Goal: Transaction & Acquisition: Purchase product/service

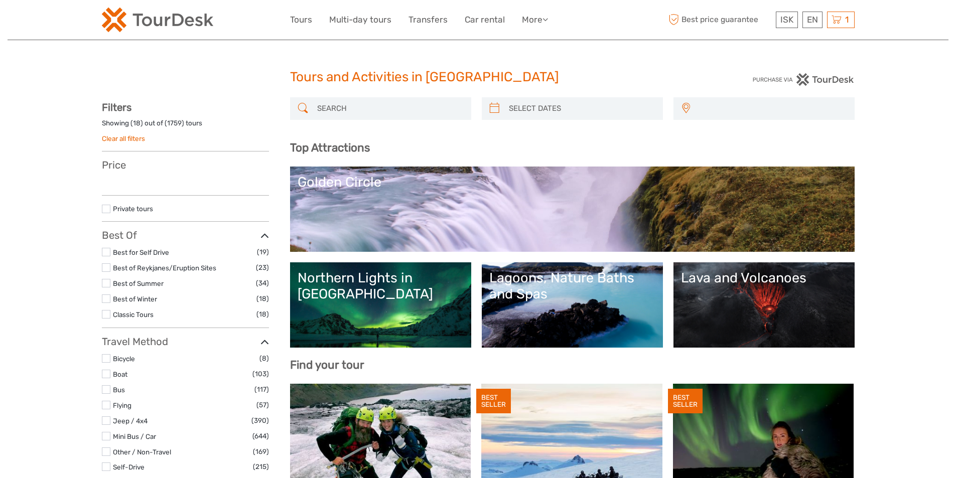
select select
click at [343, 114] on input "search" at bounding box center [389, 109] width 153 height 18
select select
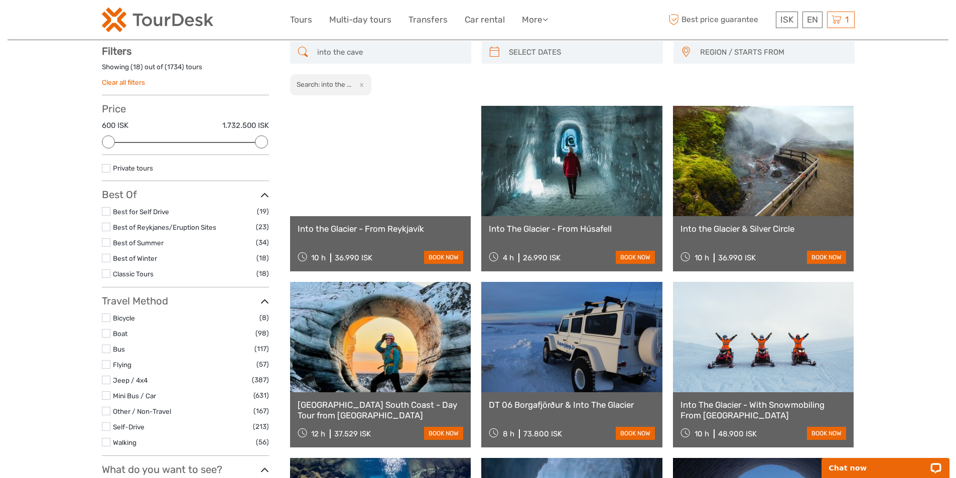
scroll to position [57, 0]
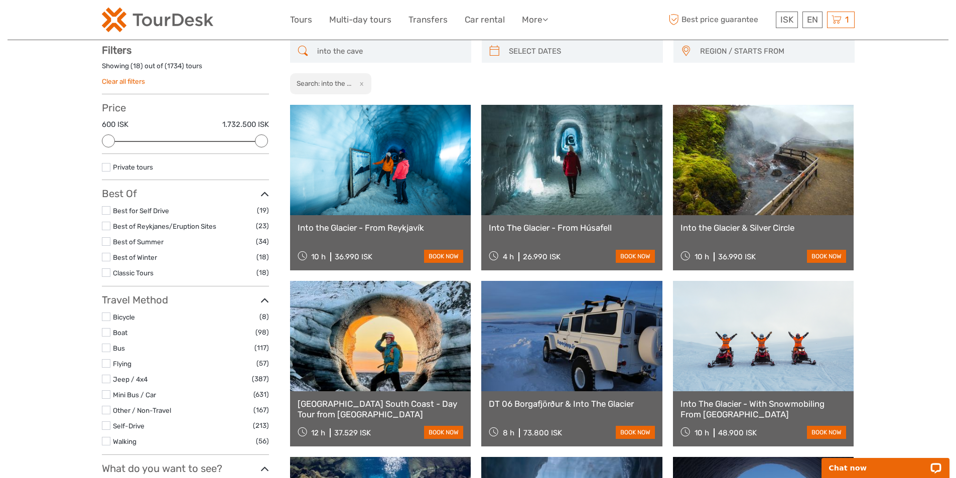
type input "into the cave"
click at [600, 171] on link at bounding box center [571, 160] width 181 height 110
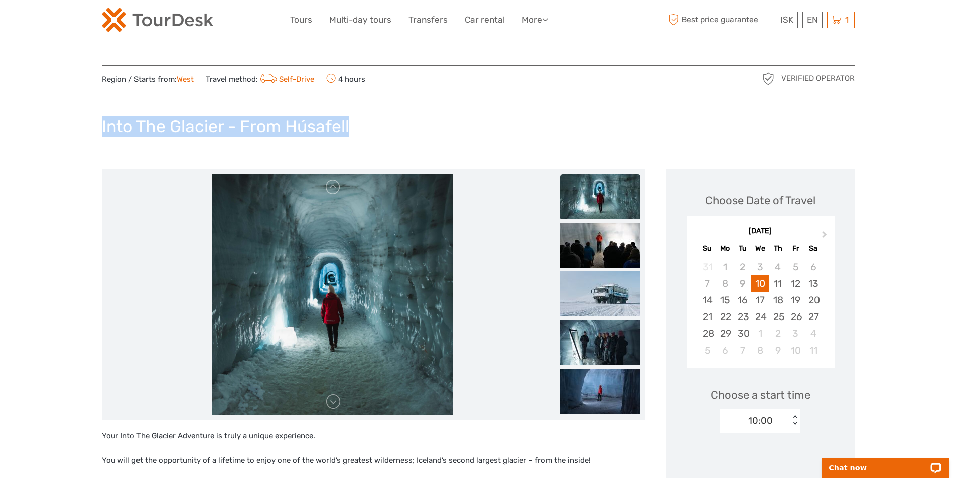
drag, startPoint x: 359, startPoint y: 122, endPoint x: 101, endPoint y: 131, distance: 258.1
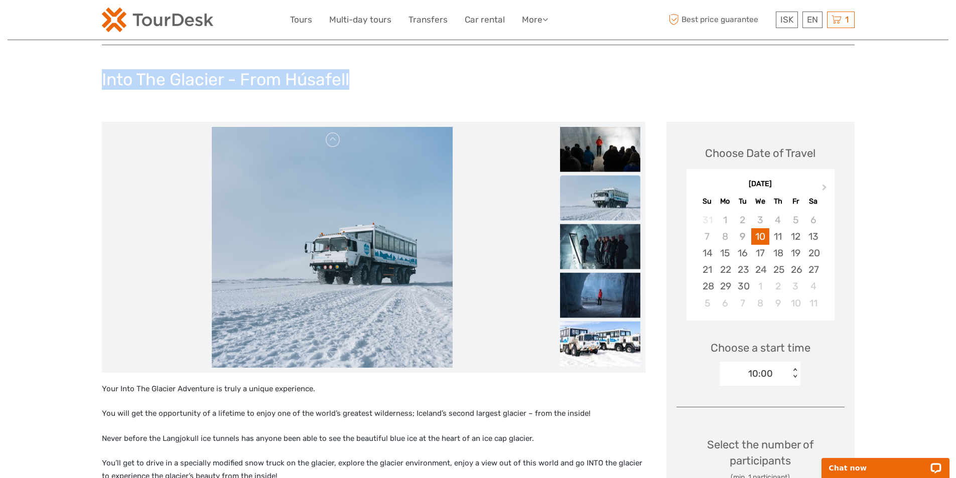
scroll to position [100, 0]
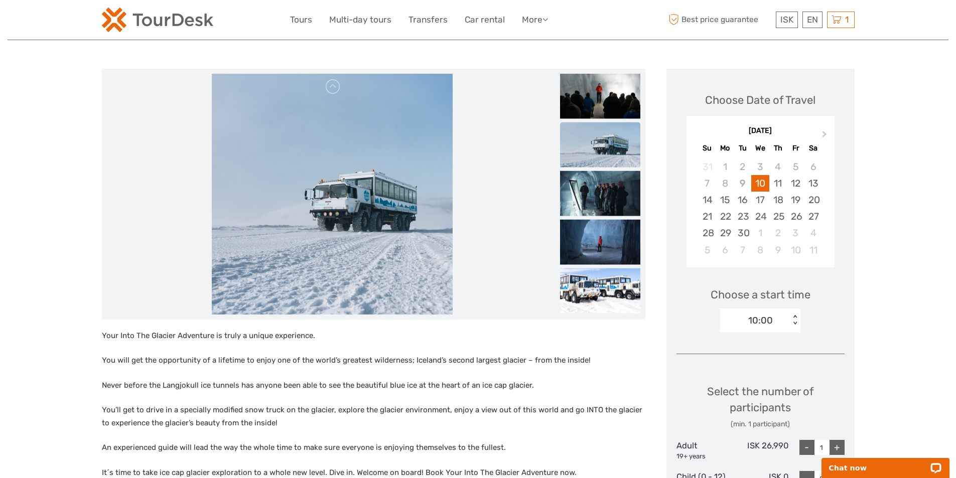
click at [783, 316] on div "10:00" at bounding box center [755, 320] width 70 height 15
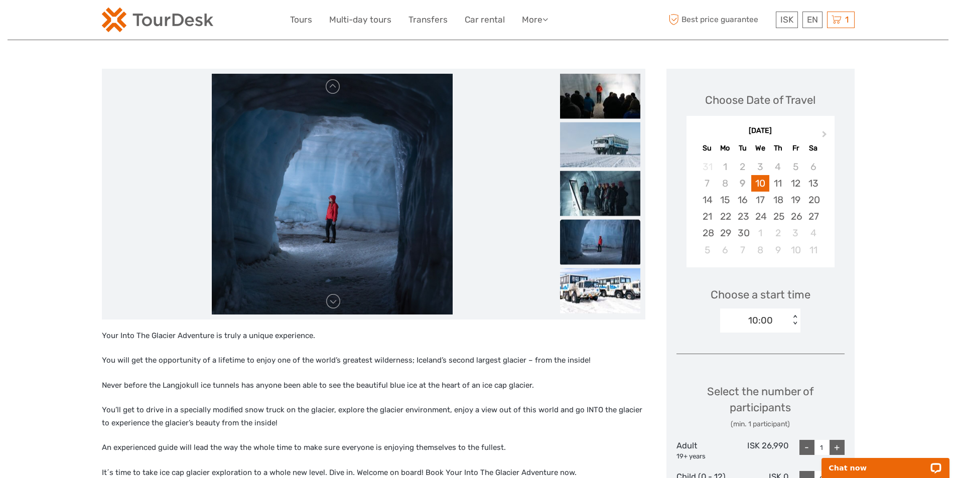
click at [845, 354] on div "Choose Date of Travel Next Month September 2025 Su Mo Tu We Th Fr Sa 31 1 2 3 4…" at bounding box center [760, 399] width 188 height 660
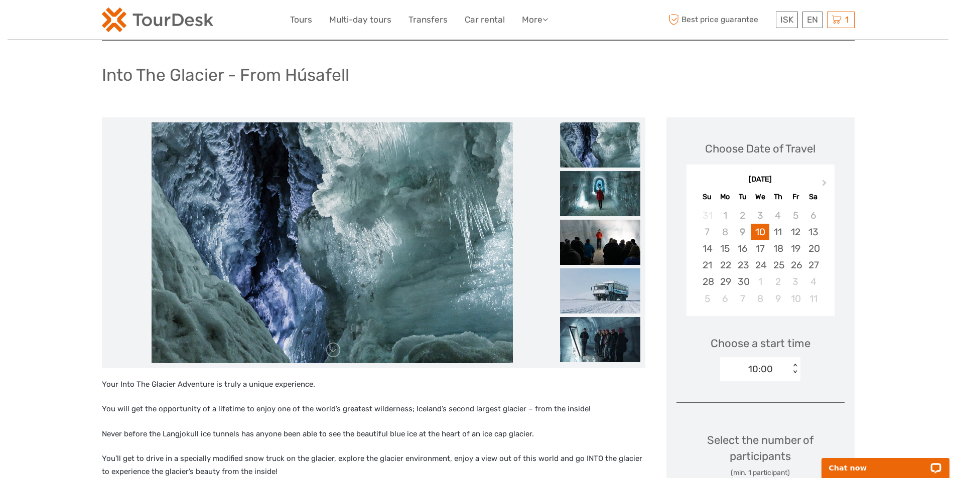
scroll to position [0, 0]
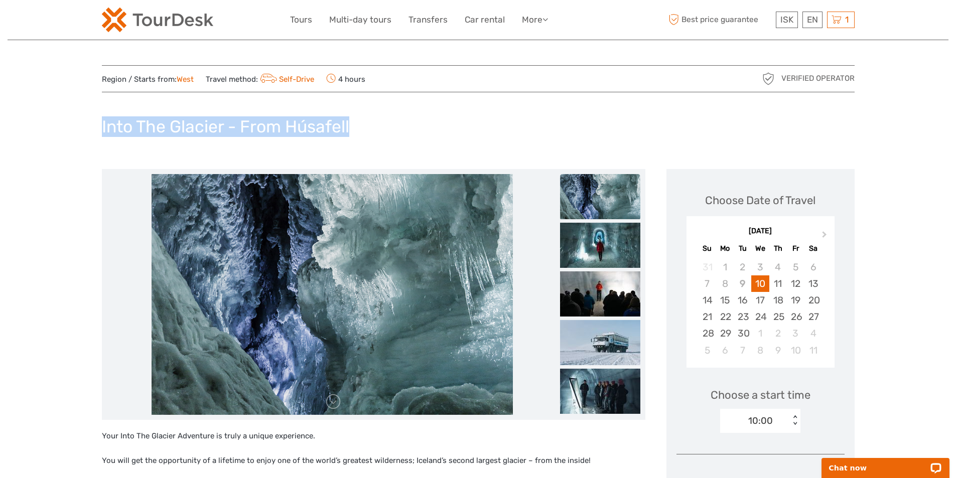
drag, startPoint x: 96, startPoint y: 121, endPoint x: 370, endPoint y: 127, distance: 274.0
click at [603, 334] on img at bounding box center [600, 342] width 80 height 45
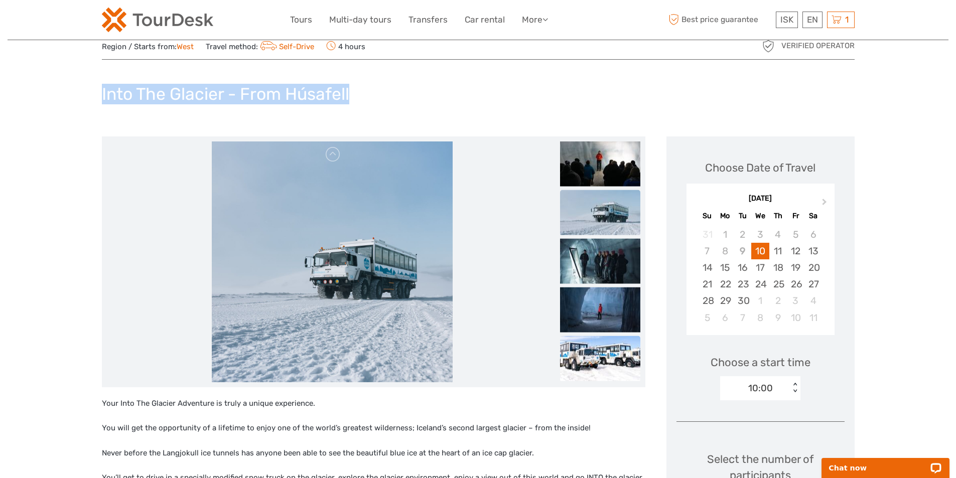
scroll to position [50, 0]
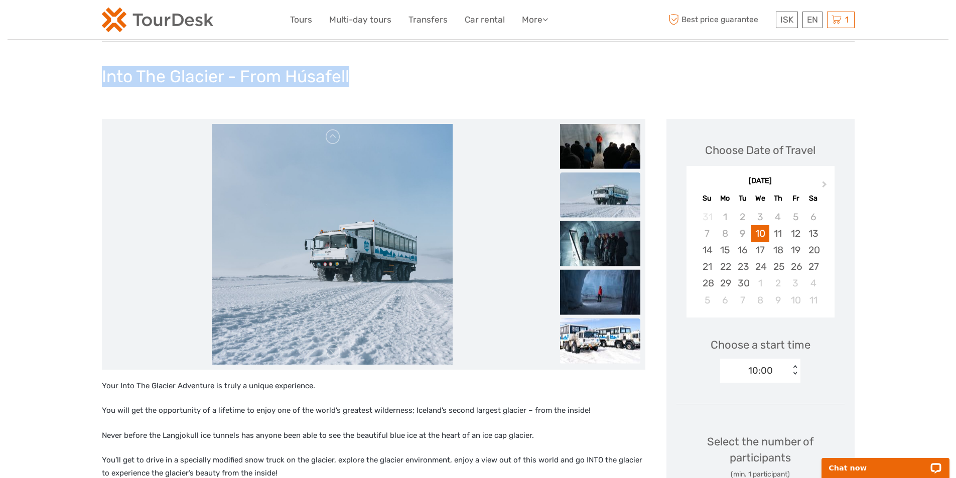
click at [591, 346] on img at bounding box center [600, 340] width 80 height 45
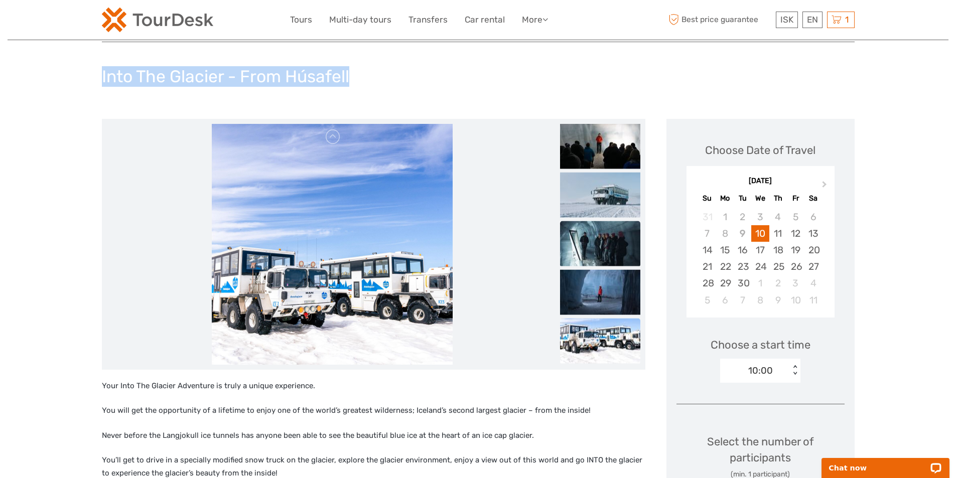
click at [592, 250] on img at bounding box center [600, 243] width 80 height 45
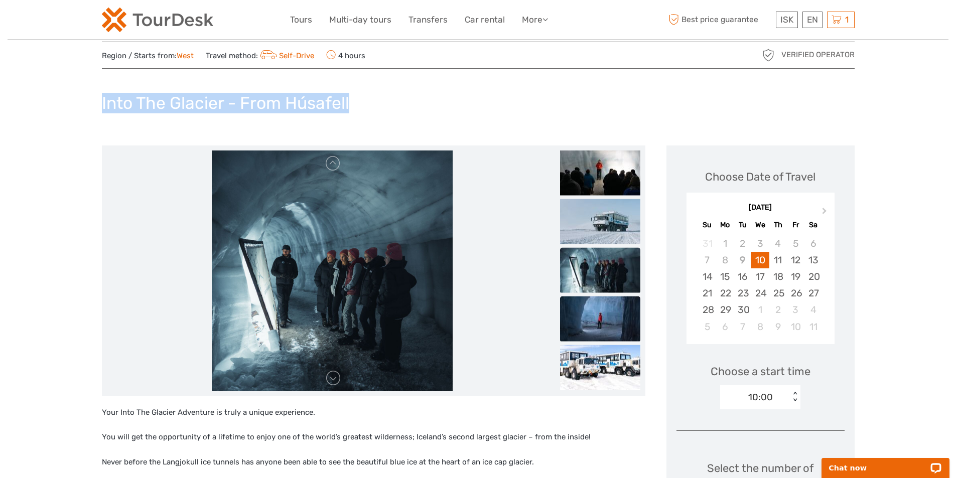
scroll to position [0, 0]
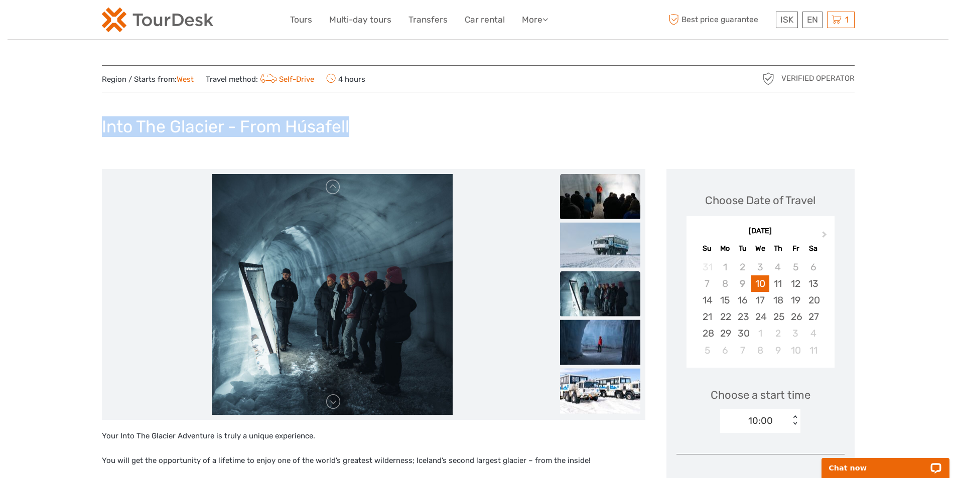
click at [586, 196] on img at bounding box center [600, 196] width 80 height 45
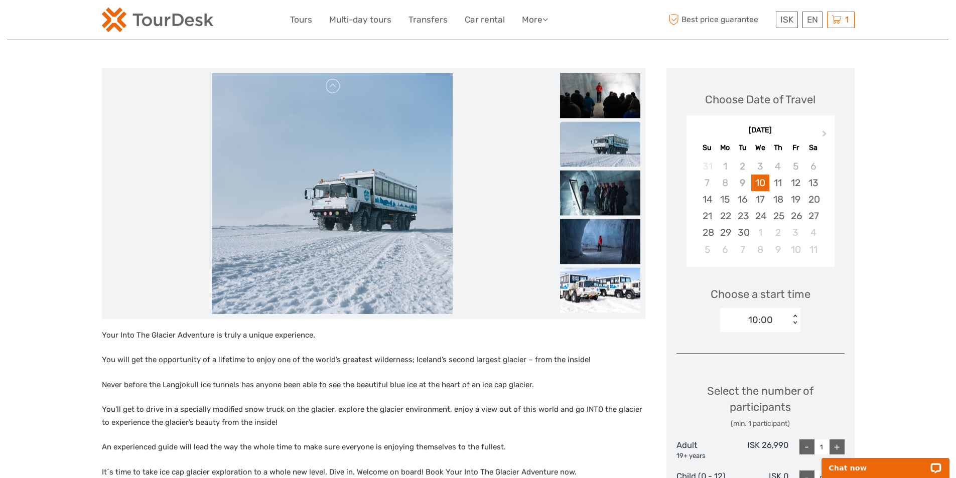
scroll to position [100, 0]
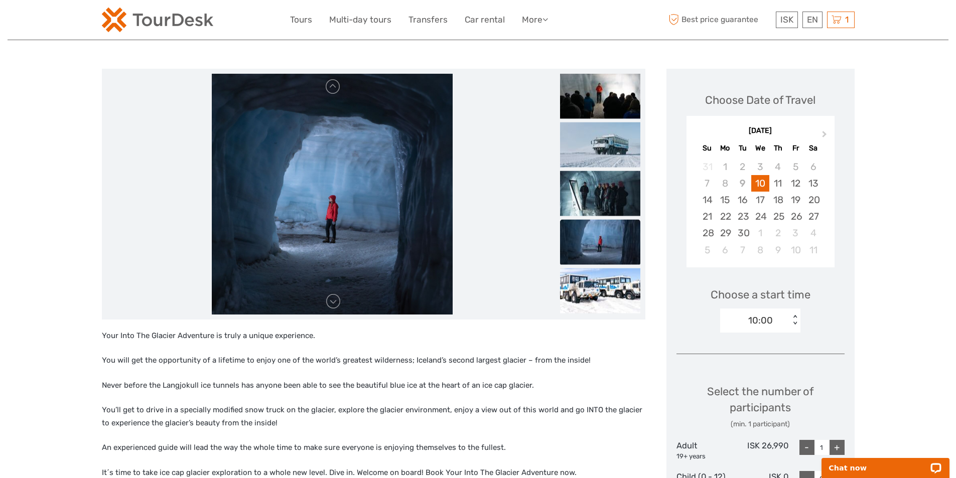
click at [758, 330] on div "10:00 < >" at bounding box center [760, 321] width 80 height 24
click at [681, 308] on div "Choose a start time option 10:00 selected, 1 of 3. 3 results available. Use Up …" at bounding box center [760, 305] width 168 height 64
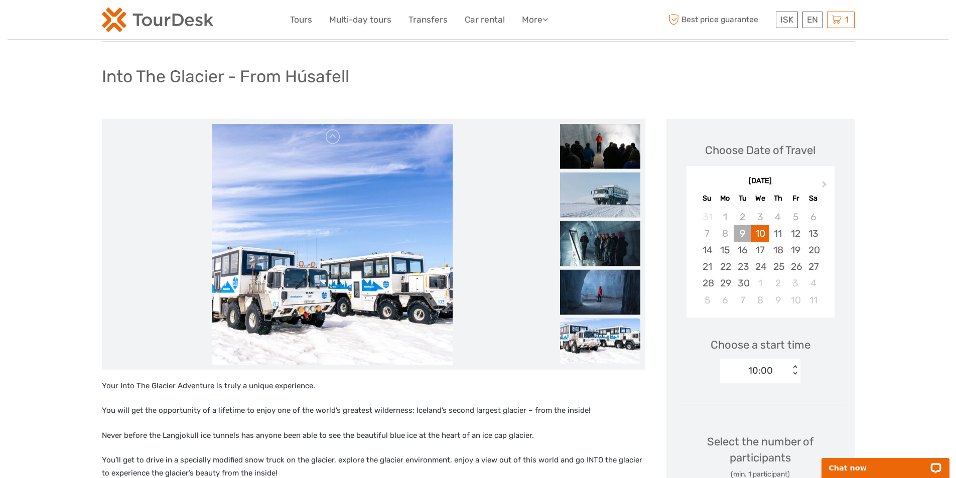
click at [741, 231] on div "9" at bounding box center [743, 233] width 18 height 17
click at [755, 233] on div "10" at bounding box center [760, 233] width 18 height 17
click at [777, 234] on div "11" at bounding box center [778, 233] width 18 height 17
click at [762, 234] on div "10" at bounding box center [760, 233] width 18 height 17
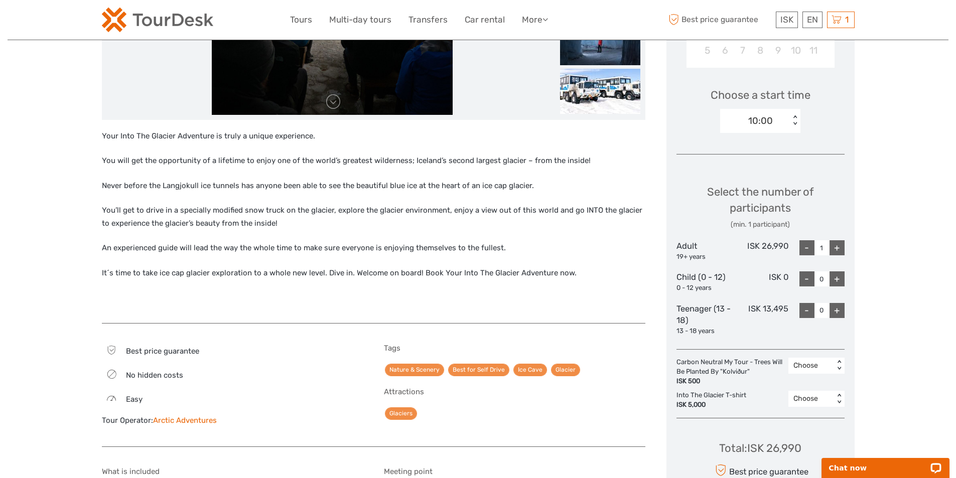
scroll to position [301, 0]
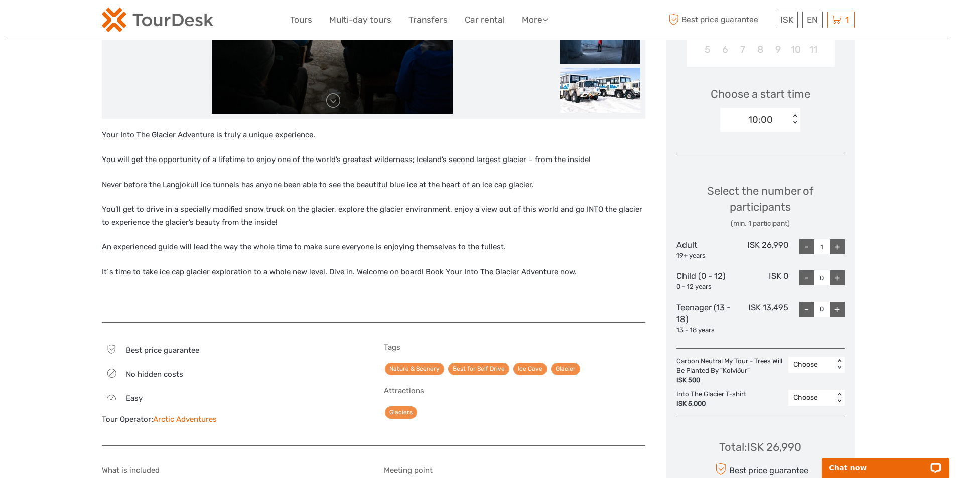
click at [839, 307] on div "+" at bounding box center [836, 309] width 15 height 15
type input "1"
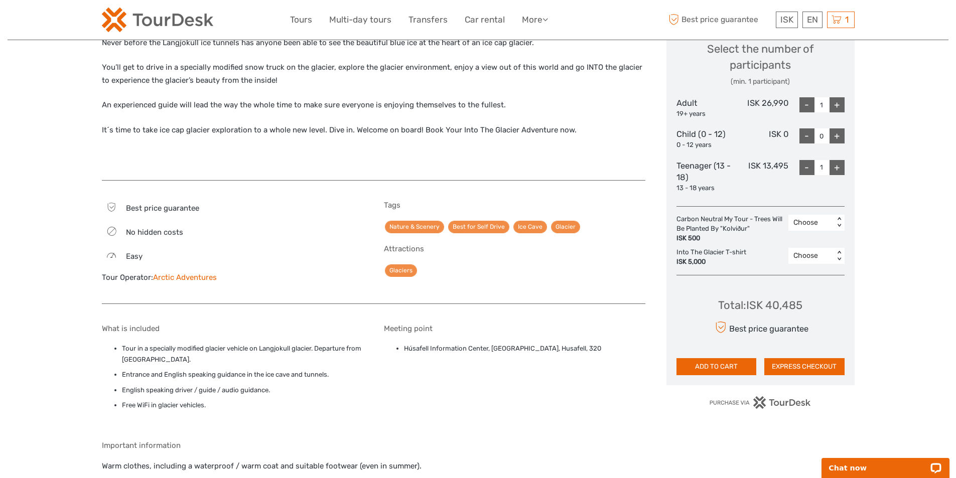
scroll to position [452, 0]
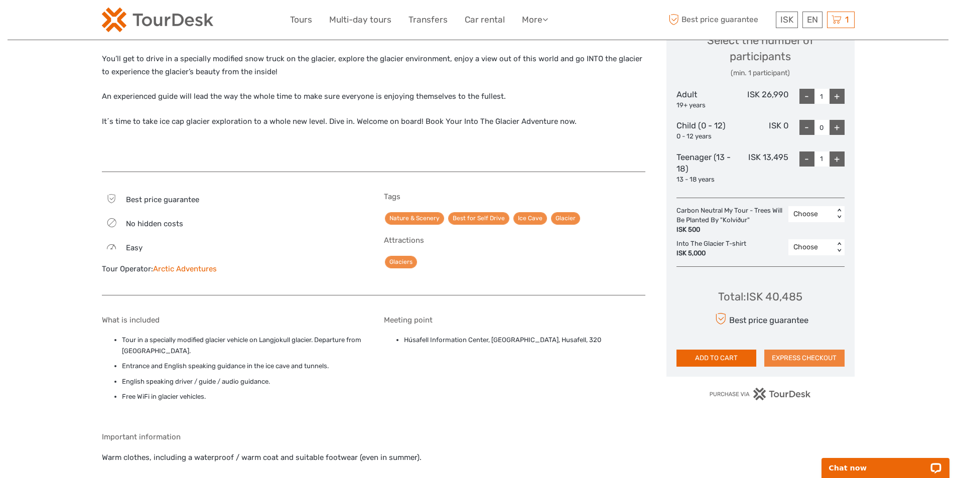
click at [820, 363] on button "EXPRESS CHECKOUT" at bounding box center [804, 358] width 80 height 17
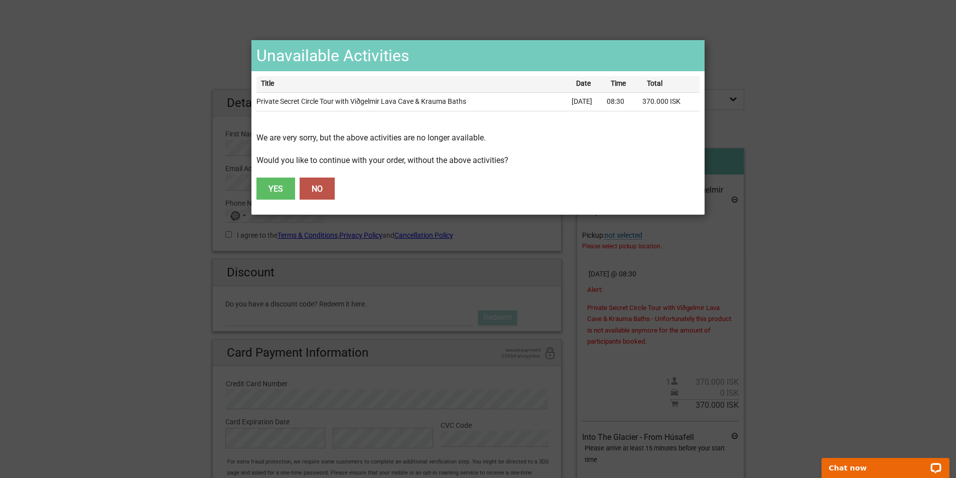
click at [323, 189] on button "NO" at bounding box center [317, 189] width 35 height 22
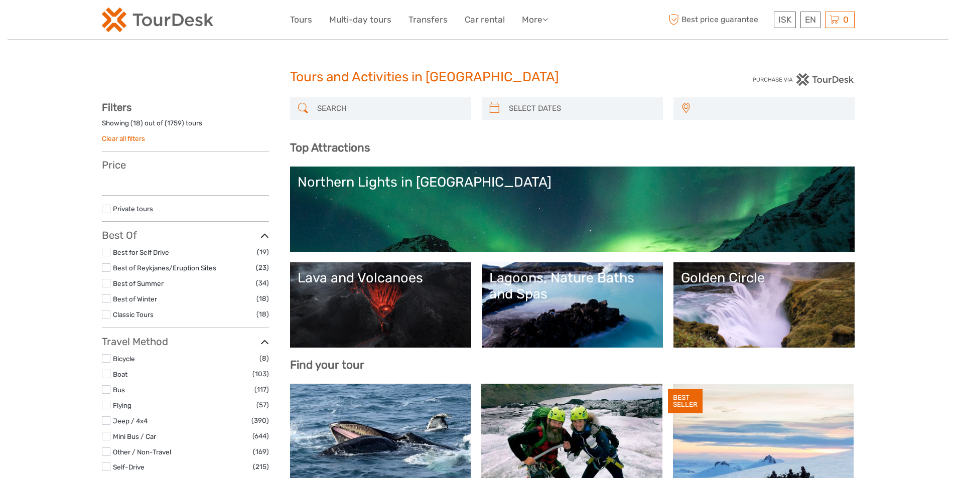
select select
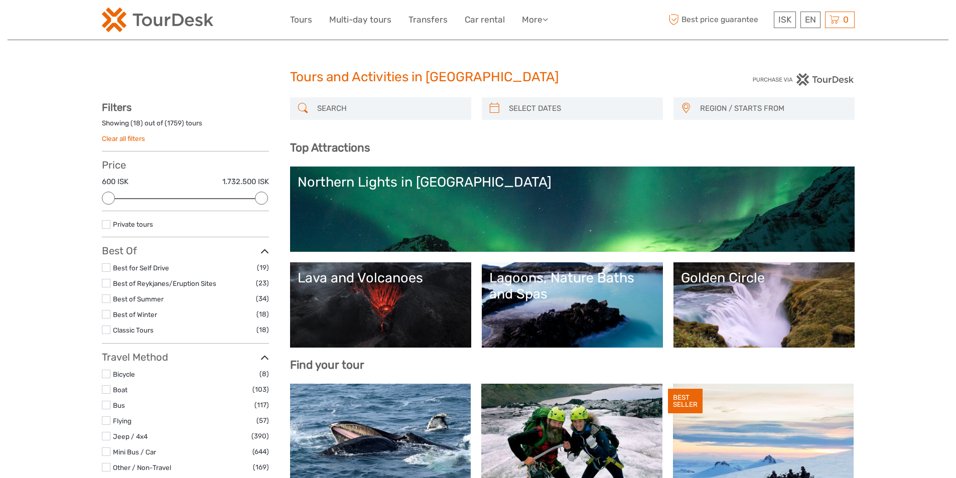
click at [342, 116] on input "search" at bounding box center [389, 109] width 153 height 18
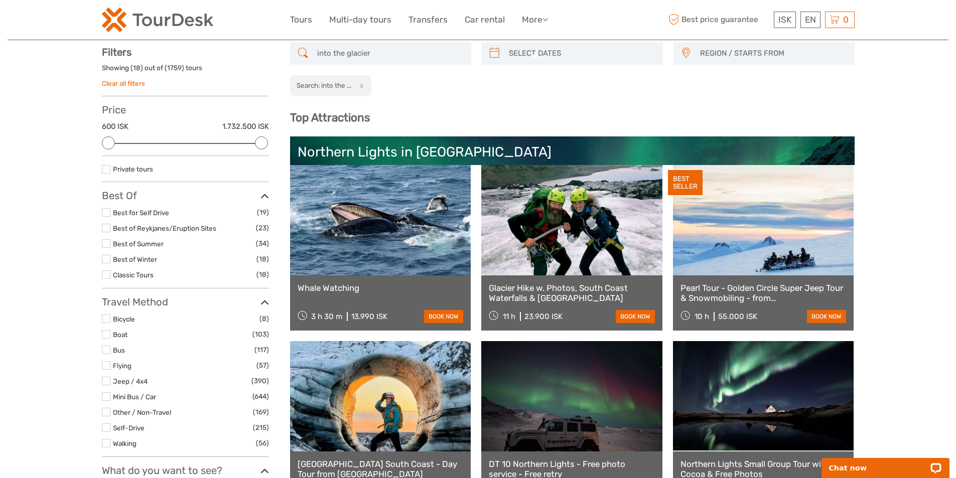
scroll to position [56, 0]
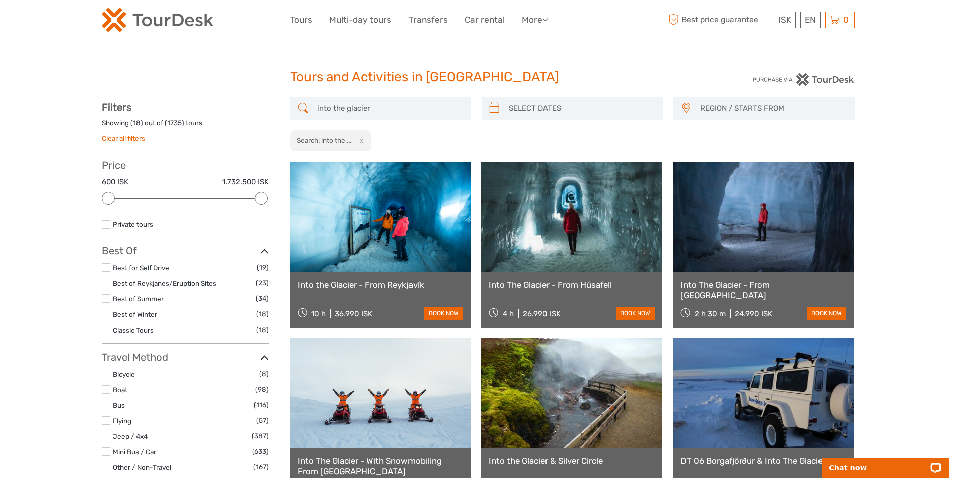
type input "into the glacier"
click at [589, 239] on link at bounding box center [571, 217] width 181 height 110
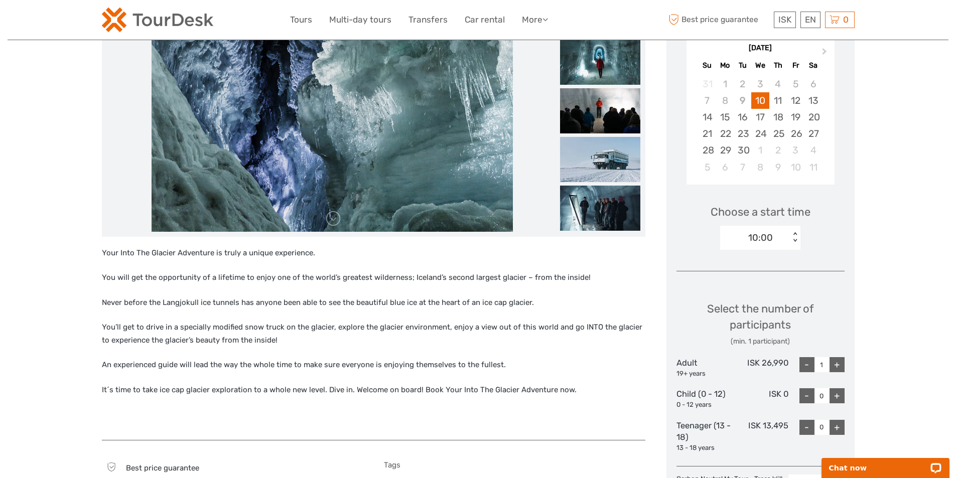
scroll to position [201, 0]
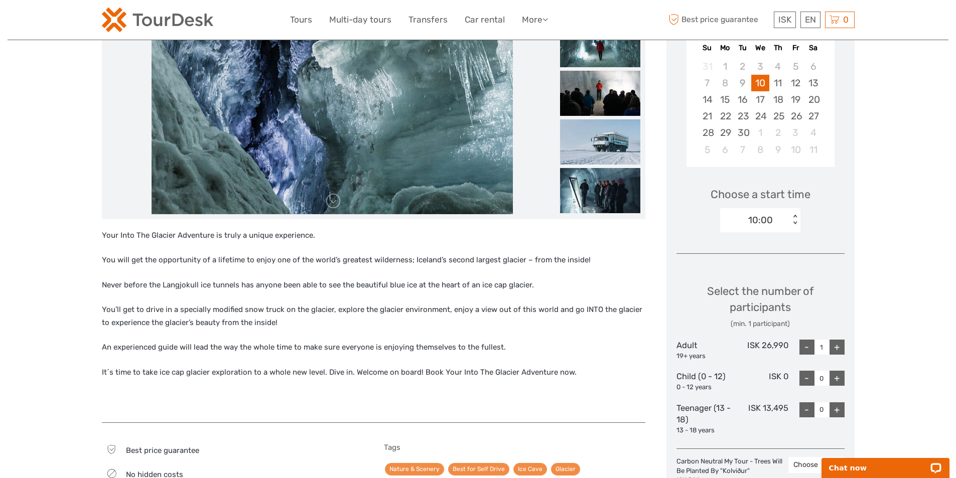
click at [838, 410] on div "+" at bounding box center [836, 409] width 15 height 15
type input "1"
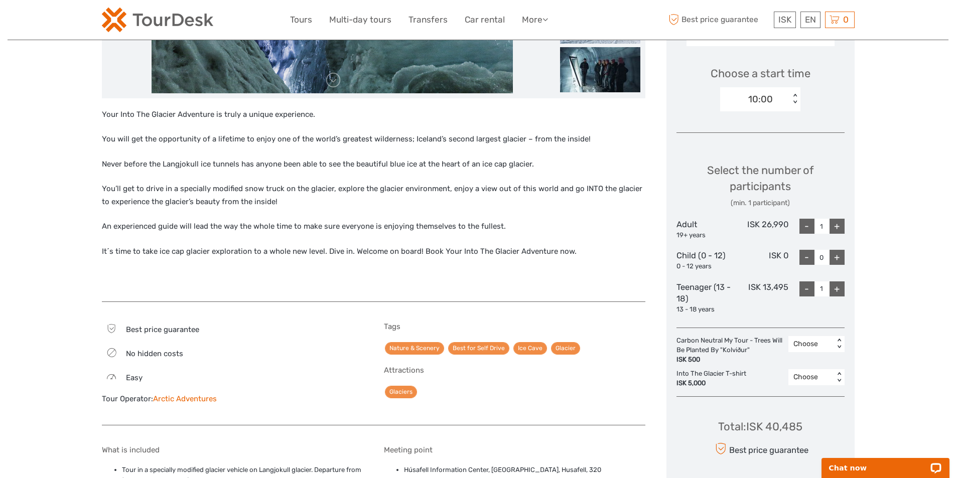
scroll to position [452, 0]
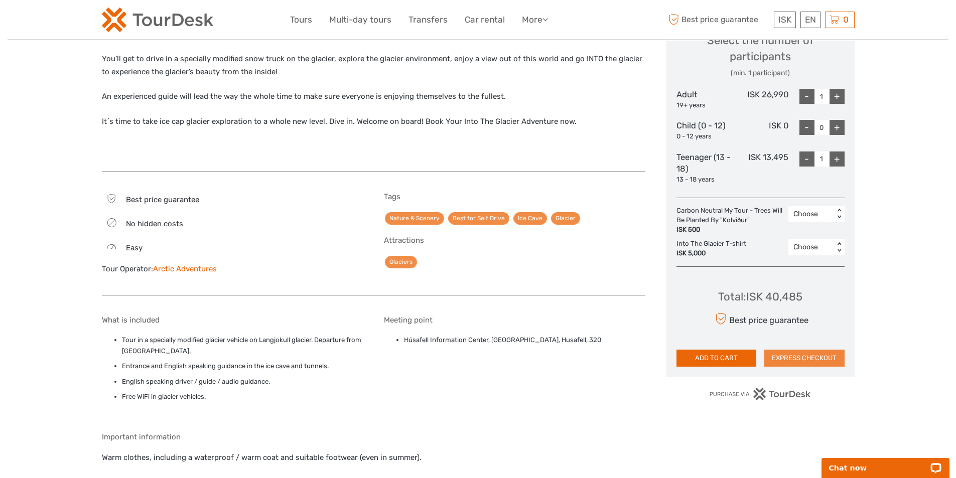
click at [801, 354] on button "EXPRESS CHECKOUT" at bounding box center [804, 358] width 80 height 17
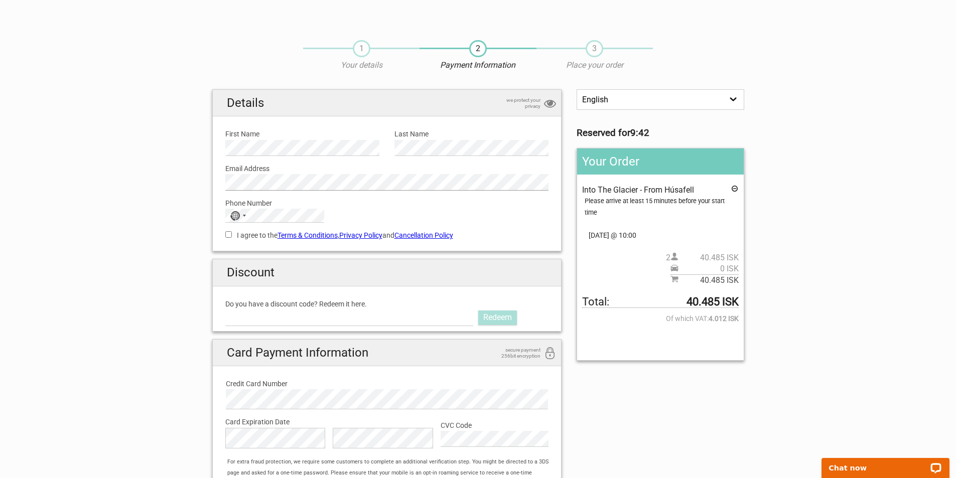
click at [214, 180] on div "Details we protect your privacy First Name Please provide us with your name. La…" at bounding box center [387, 170] width 350 height 163
click at [180, 213] on section "1 Your details 2 Payment Information 3 Place your order English Español Deutsch…" at bounding box center [478, 285] width 956 height 511
click at [230, 234] on input "I agree to the Terms & Conditions , Privacy Policy and Cancellation Policy" at bounding box center [228, 234] width 7 height 7
checkbox input "true"
click at [689, 101] on select "English Español Deutsch" at bounding box center [659, 99] width 167 height 21
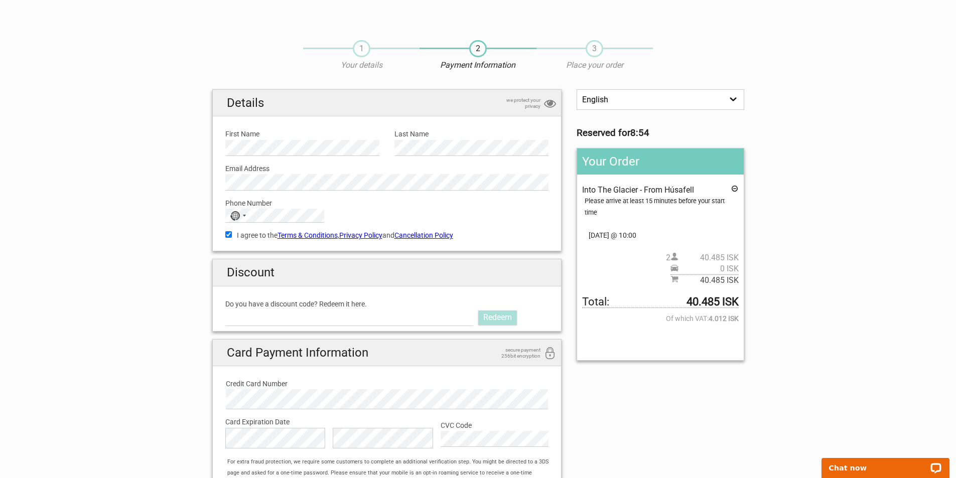
click at [576, 89] on select "English Español Deutsch" at bounding box center [659, 99] width 167 height 21
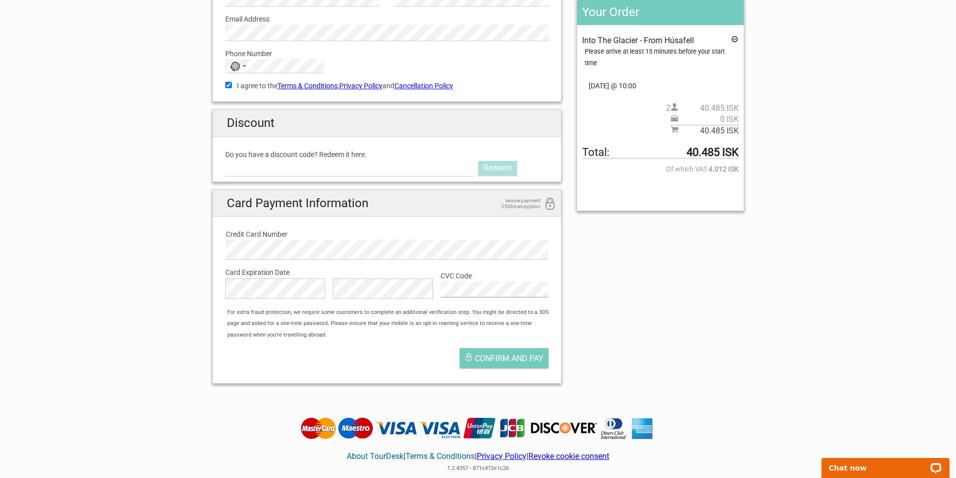
scroll to position [151, 0]
click at [487, 362] on span "Confirm and pay" at bounding box center [509, 358] width 69 height 10
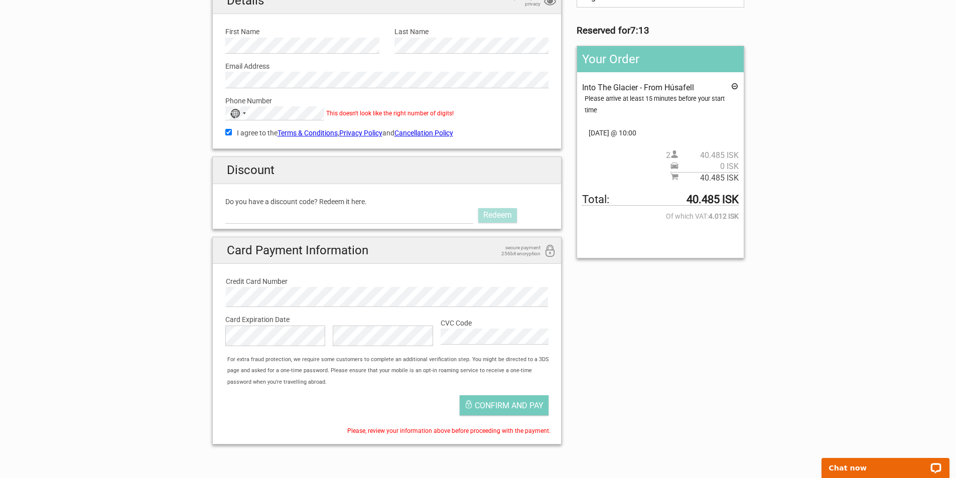
scroll to position [50, 0]
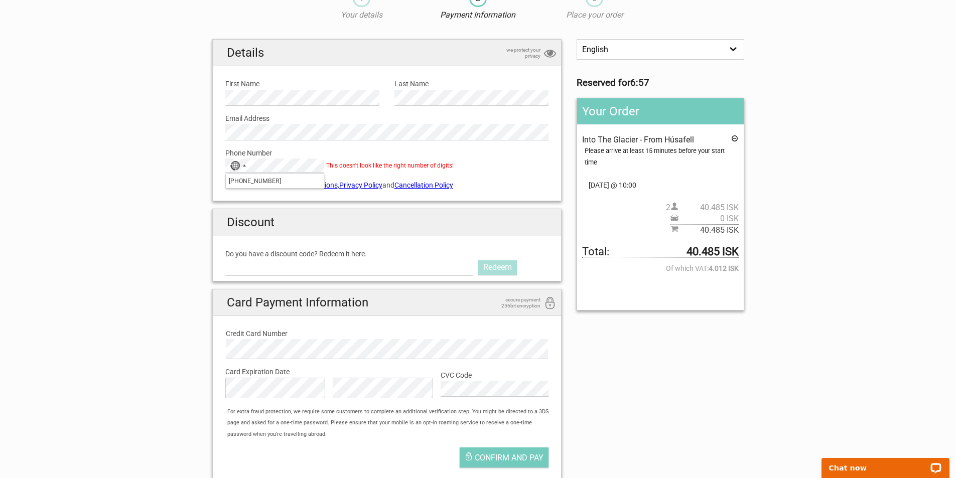
click at [163, 196] on section "1 Your details 2 Payment Information 3 Place your order English Español Deutsch…" at bounding box center [478, 242] width 956 height 525
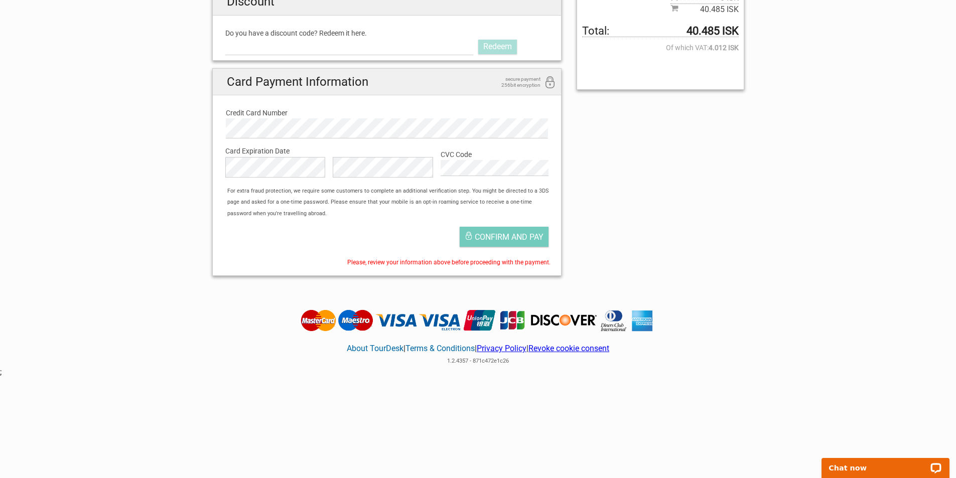
scroll to position [0, 0]
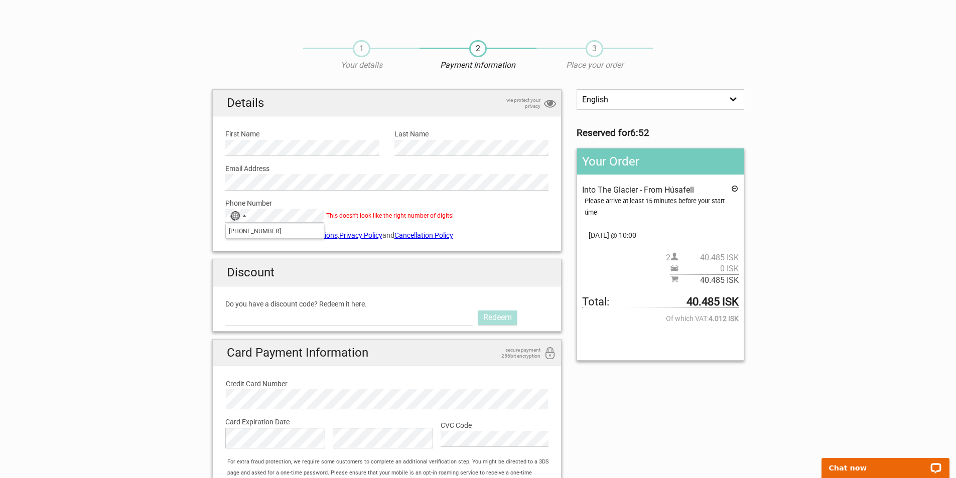
click at [163, 253] on section "1 Your details 2 Payment Information 3 Place your order English Español Deutsch…" at bounding box center [478, 292] width 956 height 525
click at [277, 225] on input "+358504650331" at bounding box center [275, 231] width 98 height 14
type input "+358504650331"
click at [236, 217] on div "No country selected" at bounding box center [235, 216] width 10 height 10
click at [248, 215] on div "No country selected" at bounding box center [237, 215] width 23 height 13
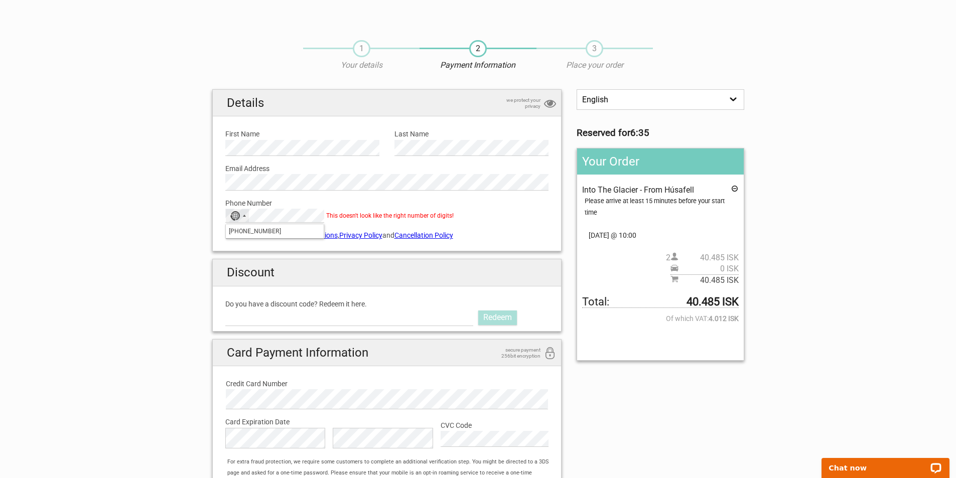
click at [266, 230] on input "+358504650331" at bounding box center [275, 231] width 98 height 14
drag, startPoint x: 281, startPoint y: 231, endPoint x: 159, endPoint y: 238, distance: 122.7
click at [159, 238] on section "1 Your details 2 Payment Information 3 Place your order English Español Deutsch…" at bounding box center [478, 292] width 956 height 525
click at [242, 216] on div "No country selected" at bounding box center [237, 215] width 23 height 13
type input "+358"
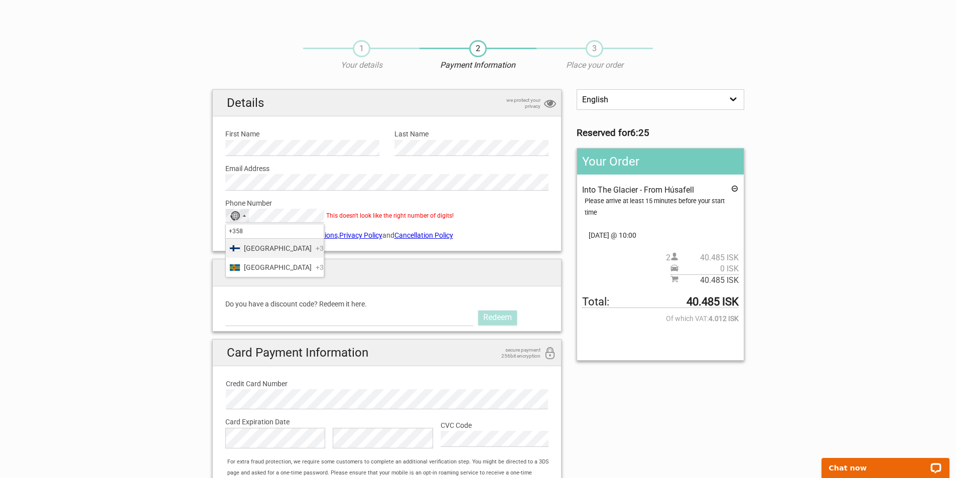
click at [251, 246] on span "Finland" at bounding box center [278, 248] width 68 height 11
click at [184, 233] on section "1 Your details 2 Payment Information 3 Place your order English Español Deutsch…" at bounding box center [478, 292] width 956 height 525
click at [369, 193] on div "Phone Number Finland +358 +358 +358 2 results found Finland +358 Åland Islands …" at bounding box center [387, 207] width 339 height 33
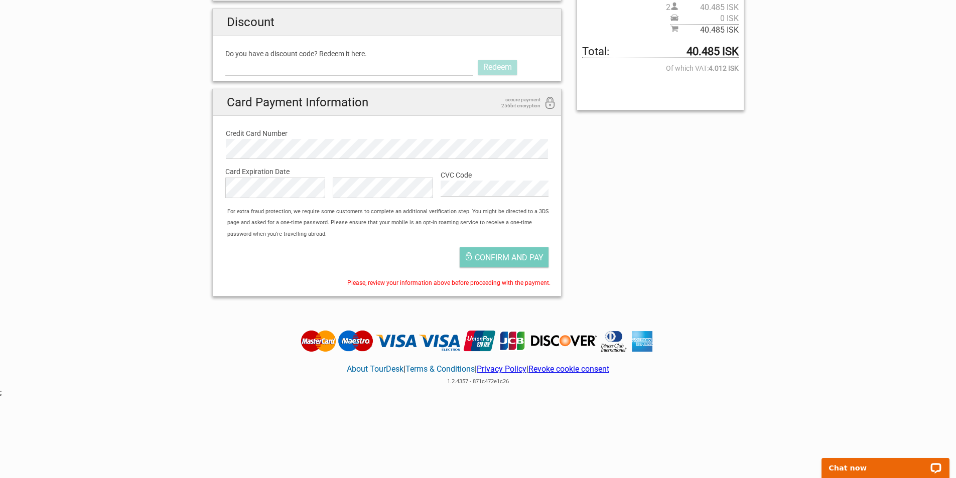
scroll to position [251, 0]
click at [491, 257] on span "Confirm and pay" at bounding box center [509, 257] width 69 height 10
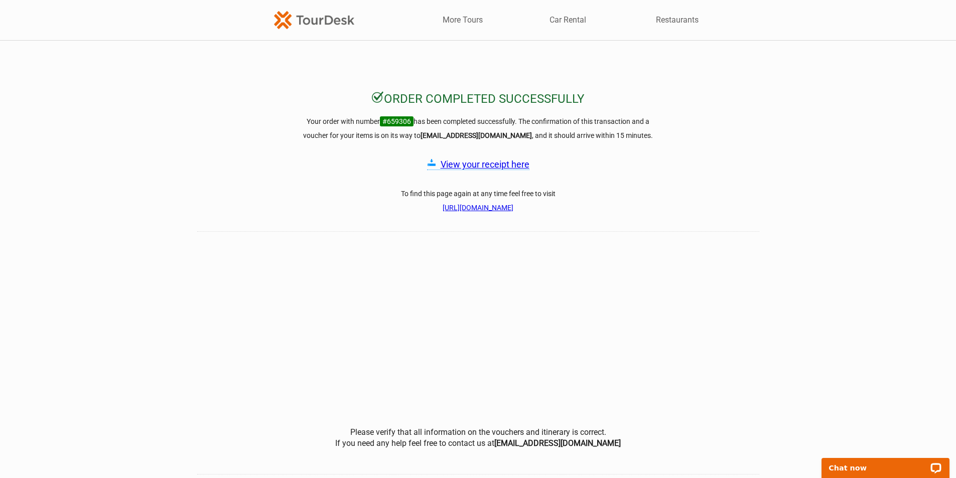
click at [493, 165] on link "View your receipt here" at bounding box center [485, 164] width 89 height 11
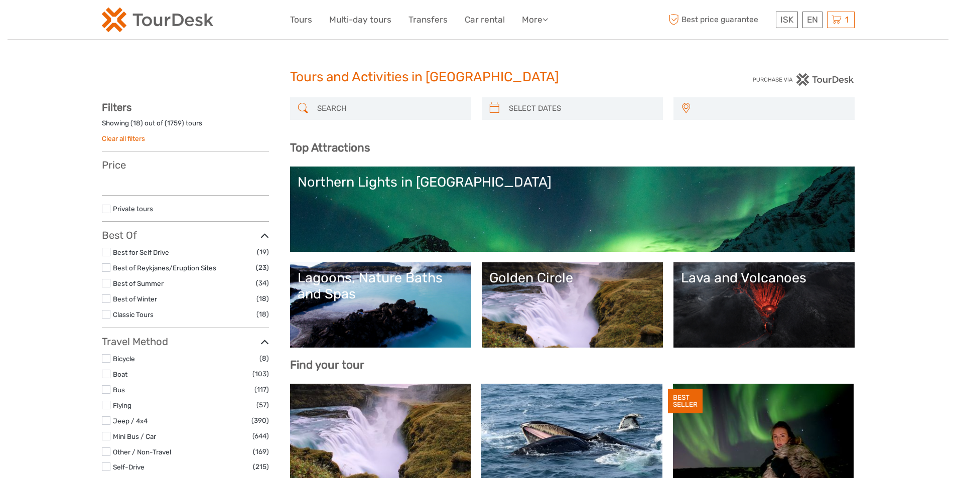
select select
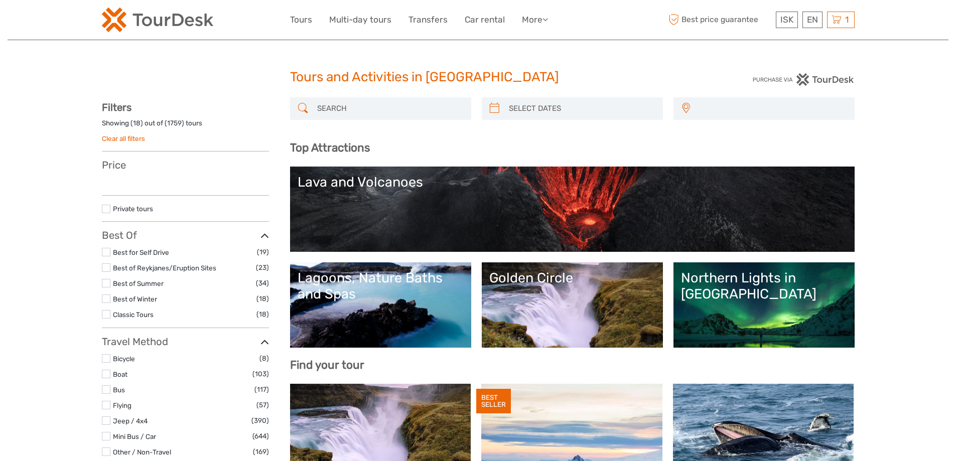
select select
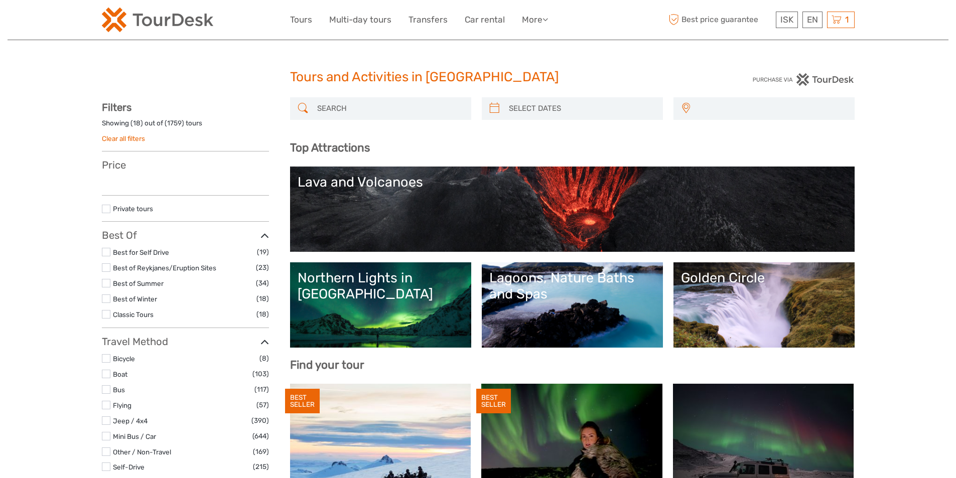
select select
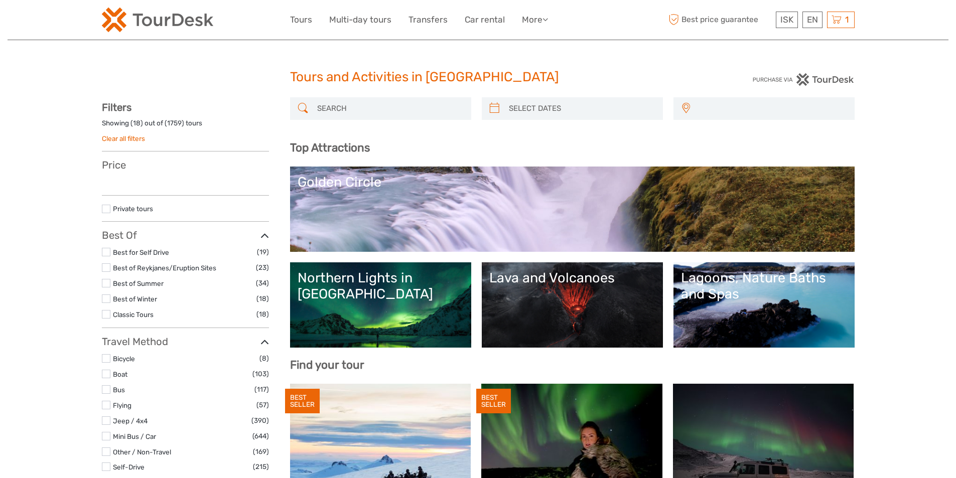
select select
